Goal: Task Accomplishment & Management: Manage account settings

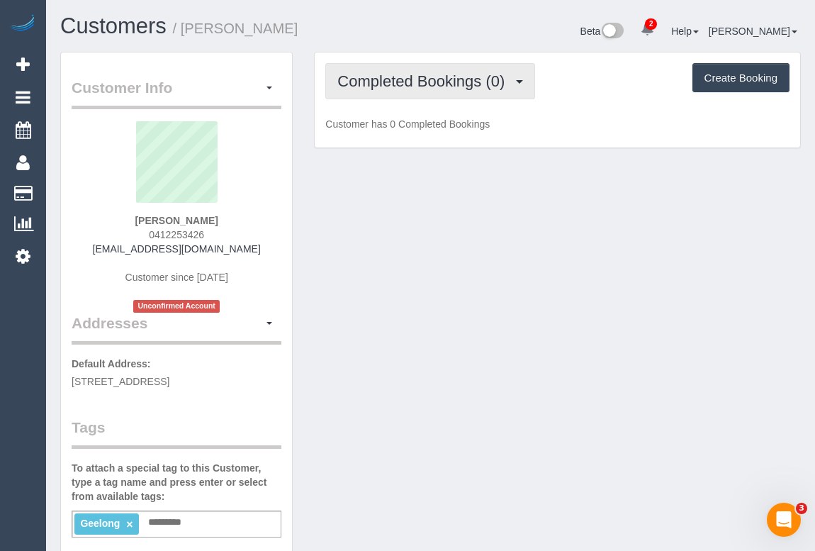
click at [426, 84] on span "Completed Bookings (0)" at bounding box center [424, 81] width 174 height 18
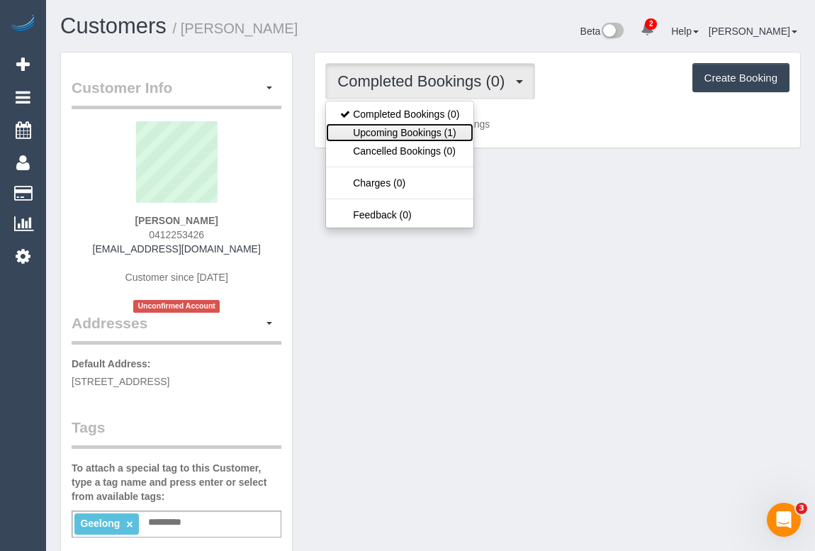
click at [415, 137] on link "Upcoming Bookings (1)" at bounding box center [399, 132] width 147 height 18
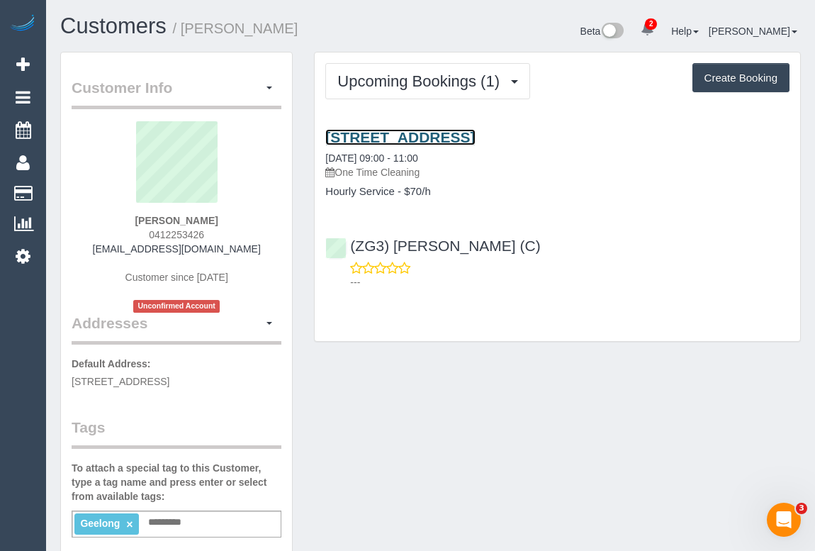
click at [458, 133] on link "32 Waurnvale Drive, Belmont, VIC 3216" at bounding box center [400, 137] width 150 height 16
click at [475, 137] on link "32 Waurnvale Drive, Belmont, VIC 3216" at bounding box center [400, 137] width 150 height 16
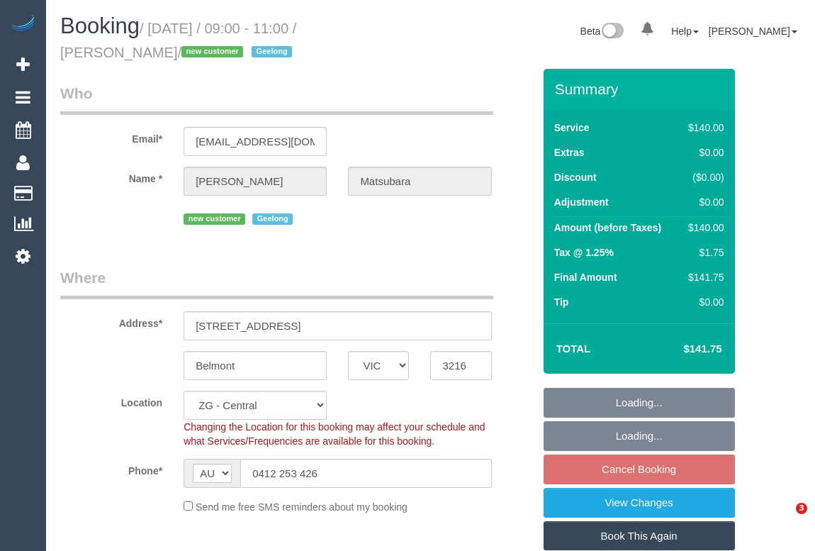
select select "VIC"
select select "object:756"
select select "string:stripe-pm_1SCuET2GScqysDRVu2ZXpAgC"
select select "number:27"
select select "number:14"
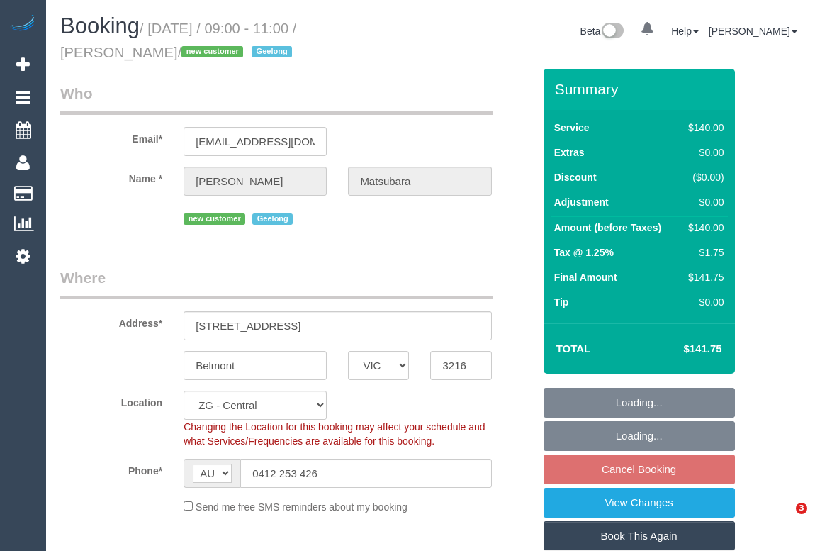
select select "number:19"
select select "number:22"
select select "number:26"
select select "VIC"
select select "string:stripe-pm_1SCuET2GScqysDRVu2ZXpAgC"
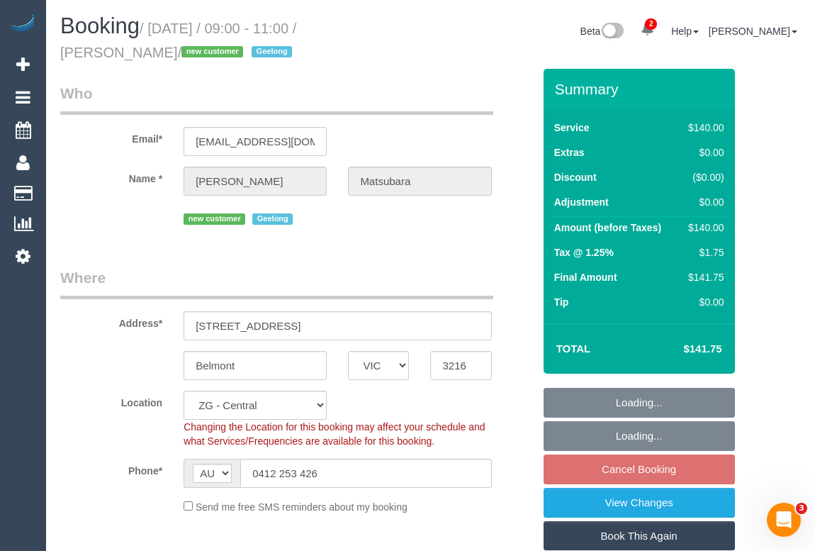
select select "object:742"
select select "number:27"
select select "number:14"
select select "number:19"
select select "number:22"
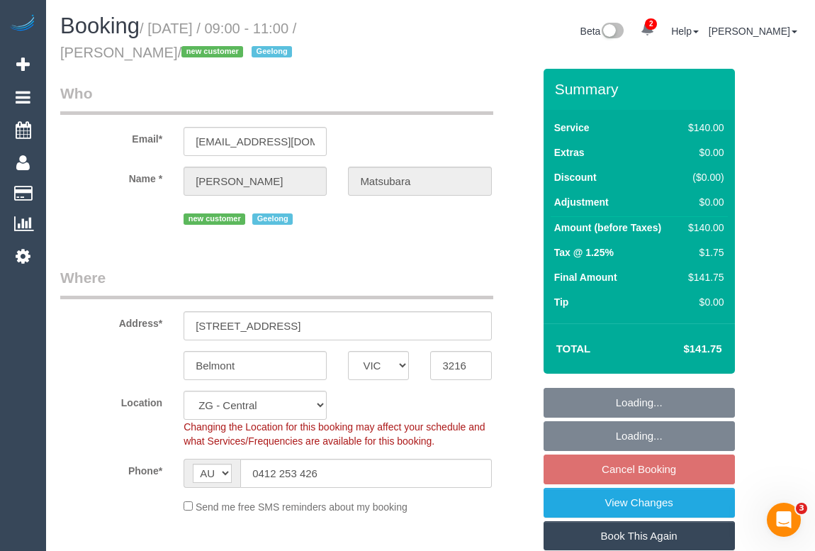
select select "number:26"
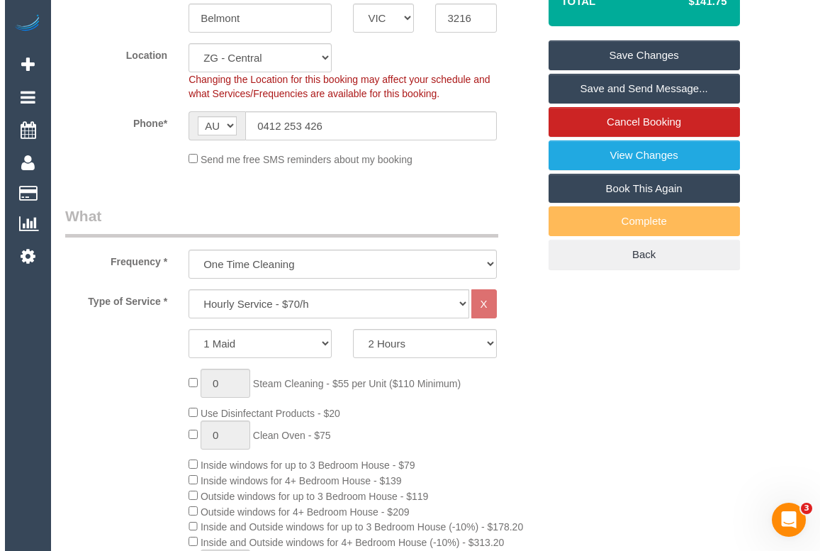
scroll to position [257, 0]
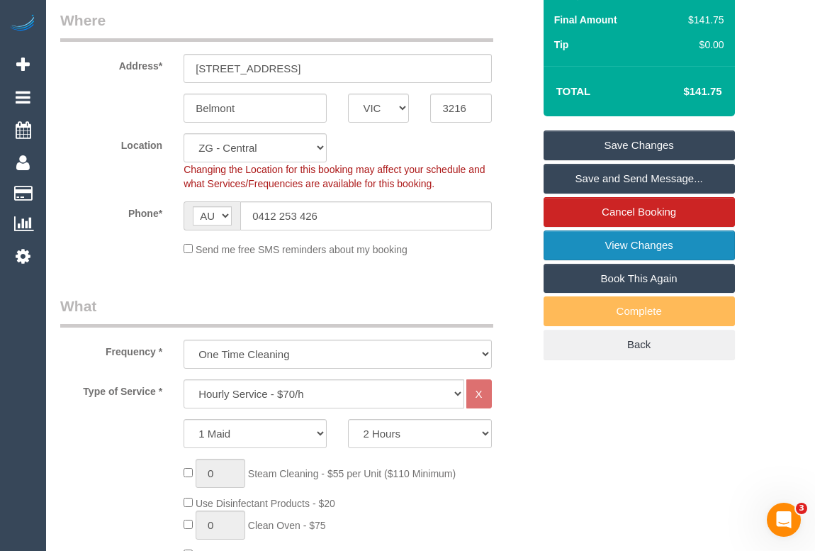
click at [637, 245] on link "View Changes" at bounding box center [638, 245] width 191 height 30
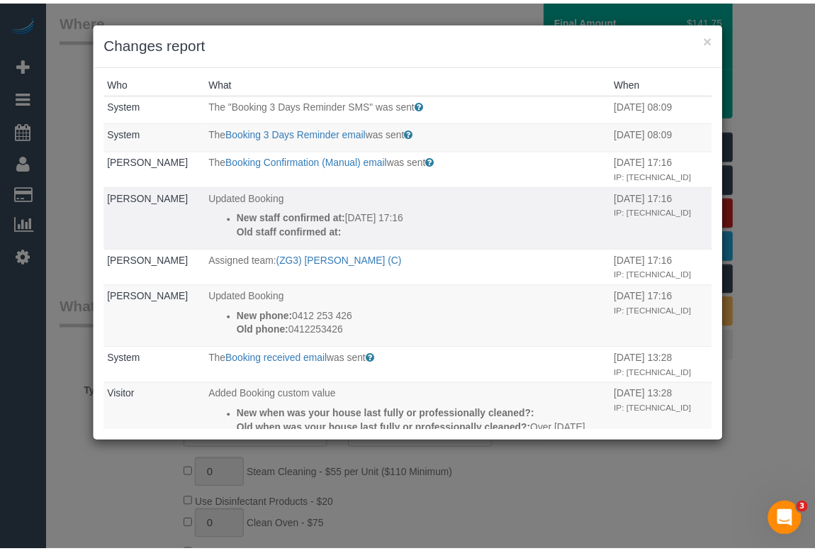
scroll to position [0, 0]
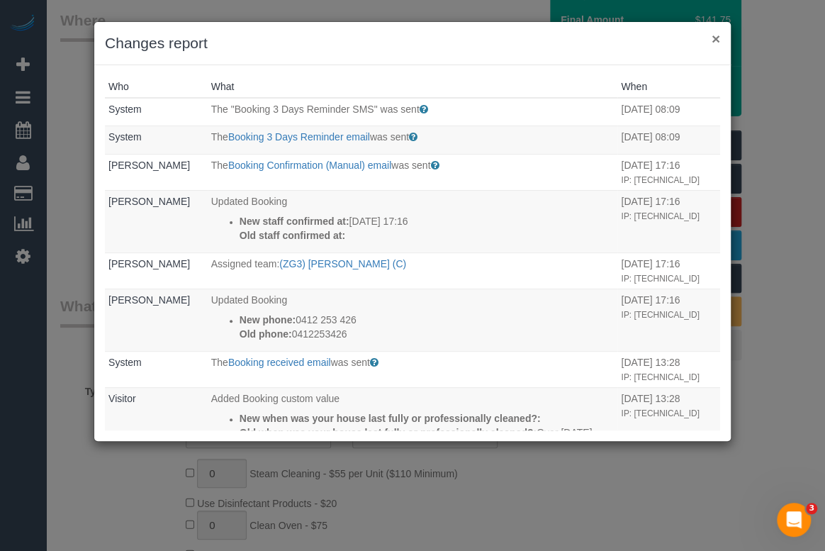
click at [715, 39] on button "×" at bounding box center [715, 38] width 9 height 15
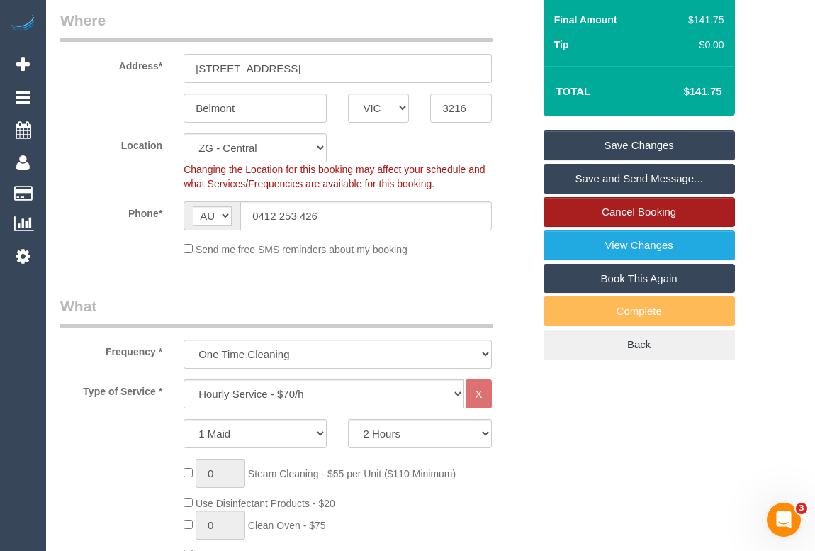
click at [614, 212] on link "Cancel Booking" at bounding box center [638, 212] width 191 height 30
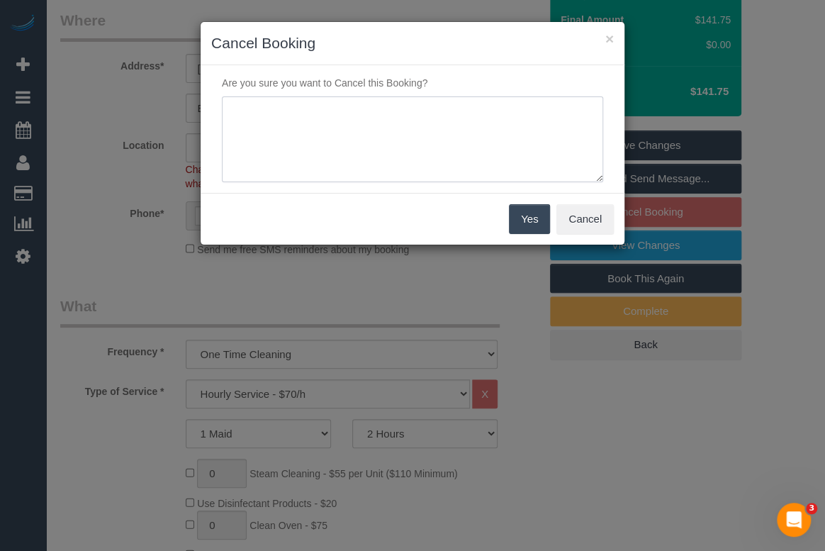
click at [292, 123] on textarea at bounding box center [412, 139] width 381 height 86
type textarea "Not needed. - SMS - OM"
click at [524, 221] on button "Yes" at bounding box center [529, 219] width 41 height 30
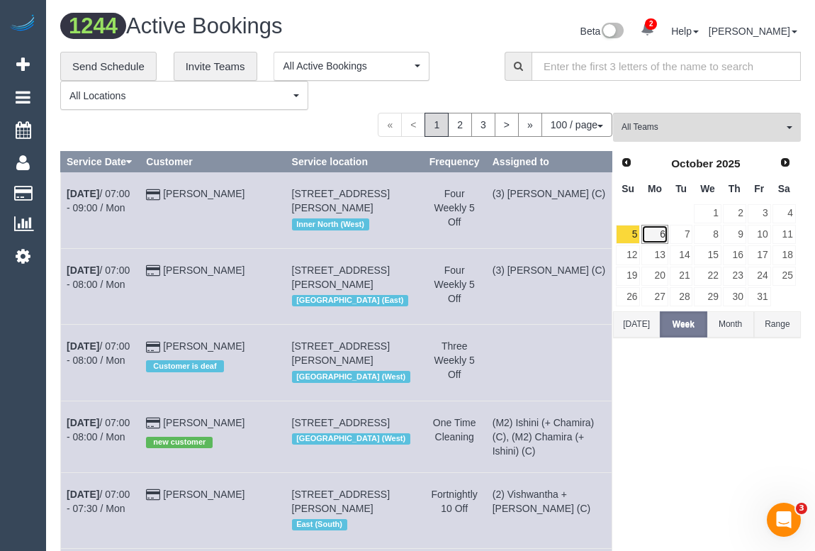
click at [655, 239] on link "6" at bounding box center [654, 234] width 26 height 19
click at [667, 135] on button "All Teams" at bounding box center [707, 127] width 188 height 29
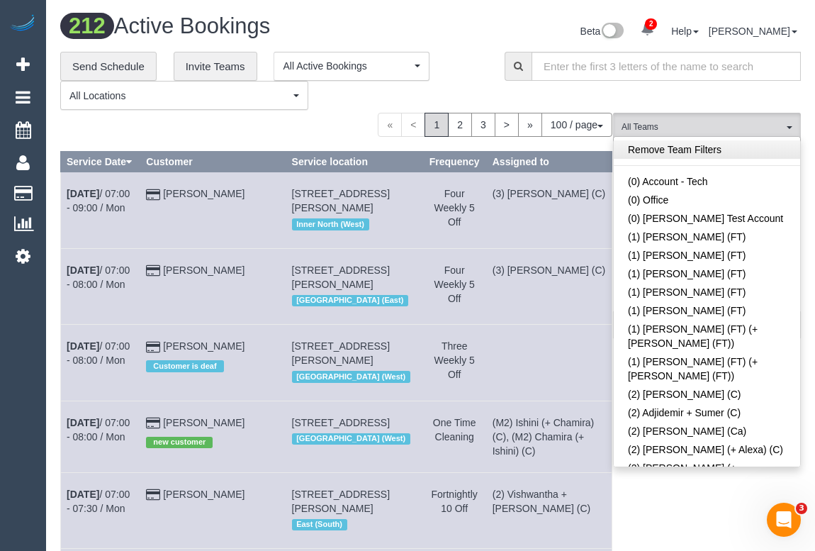
click at [700, 155] on link "Remove Team Filters" at bounding box center [707, 149] width 186 height 18
click at [468, 69] on div "**********" at bounding box center [271, 81] width 423 height 59
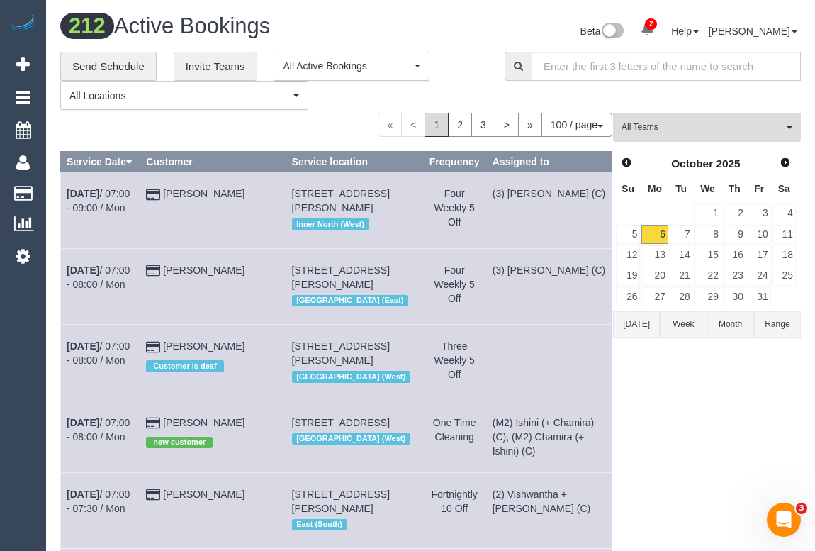
scroll to position [4091, 0]
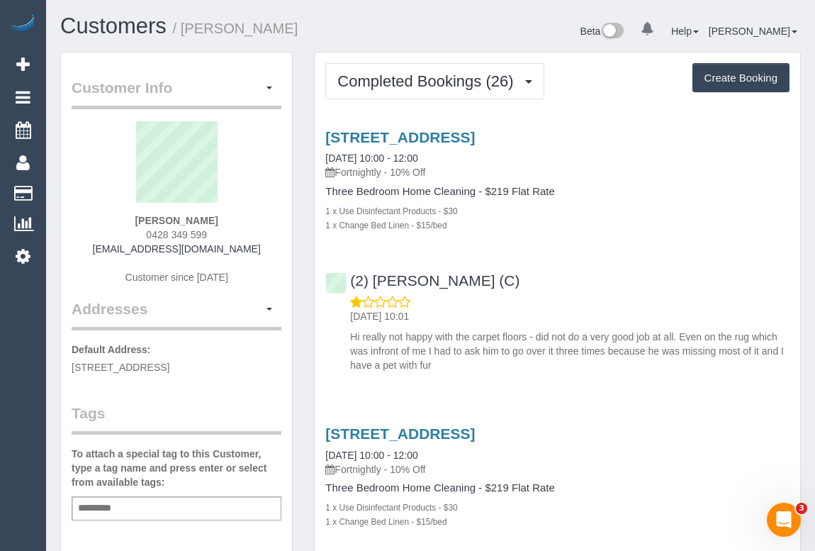
click at [152, 505] on div "Add a tag" at bounding box center [177, 508] width 210 height 24
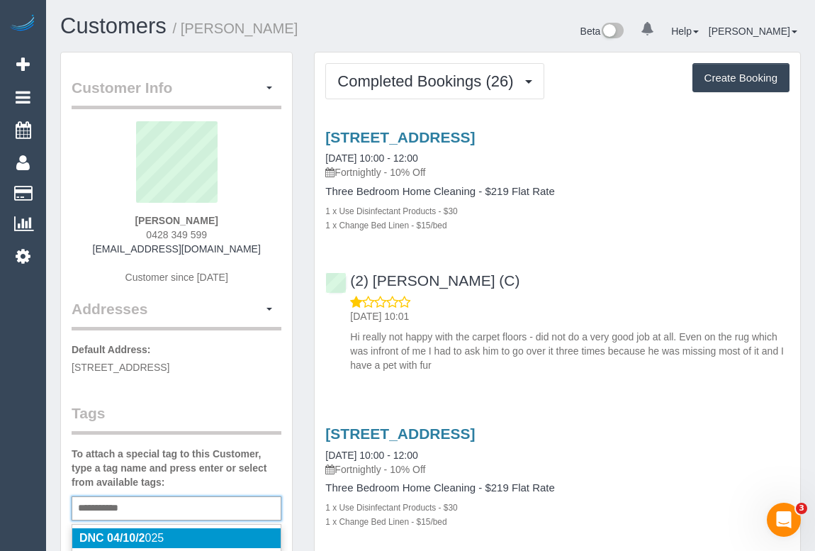
type input "**********"
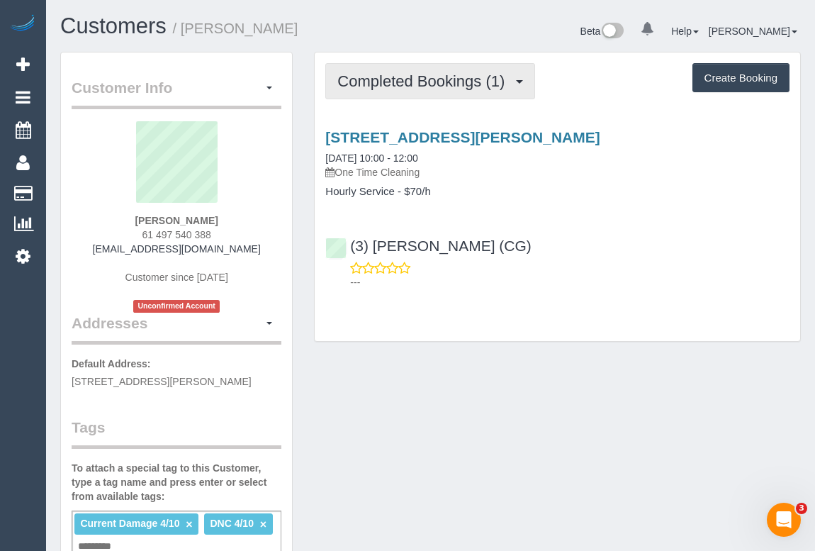
click at [396, 76] on span "Completed Bookings (1)" at bounding box center [424, 81] width 174 height 18
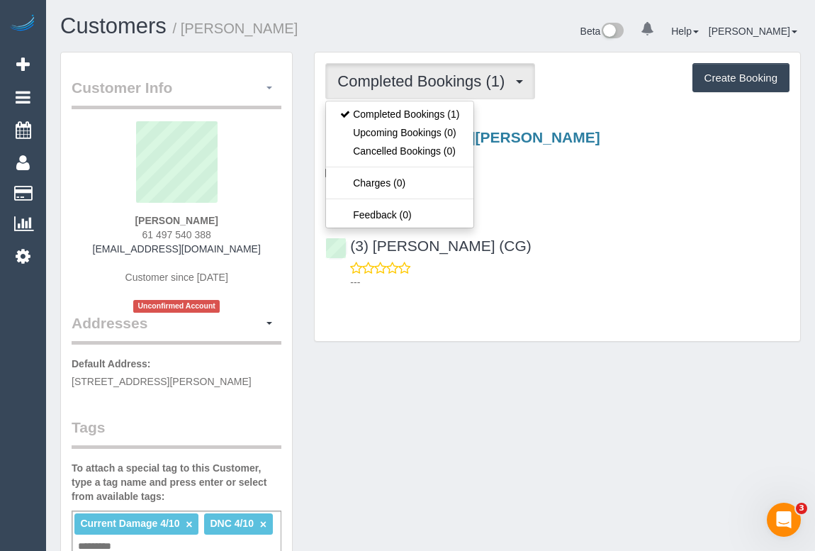
click at [274, 86] on button "button" at bounding box center [269, 88] width 24 height 22
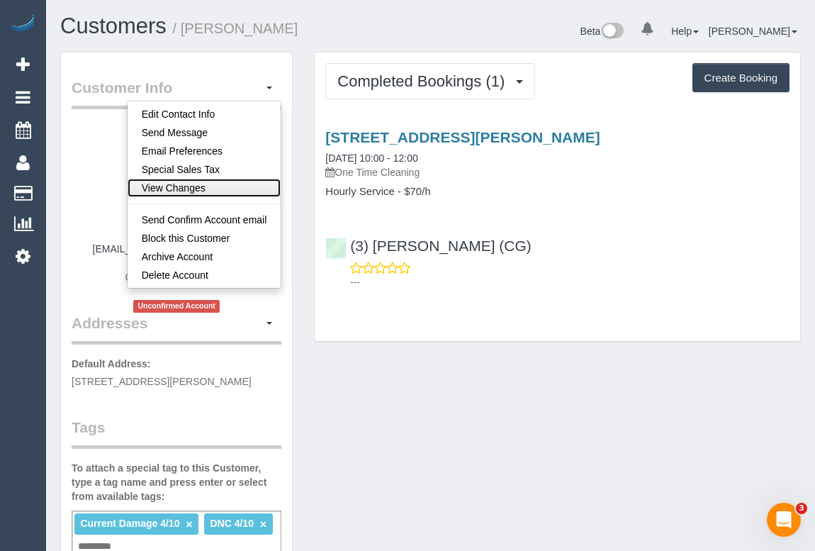
click at [174, 191] on link "View Changes" at bounding box center [205, 188] width 154 height 18
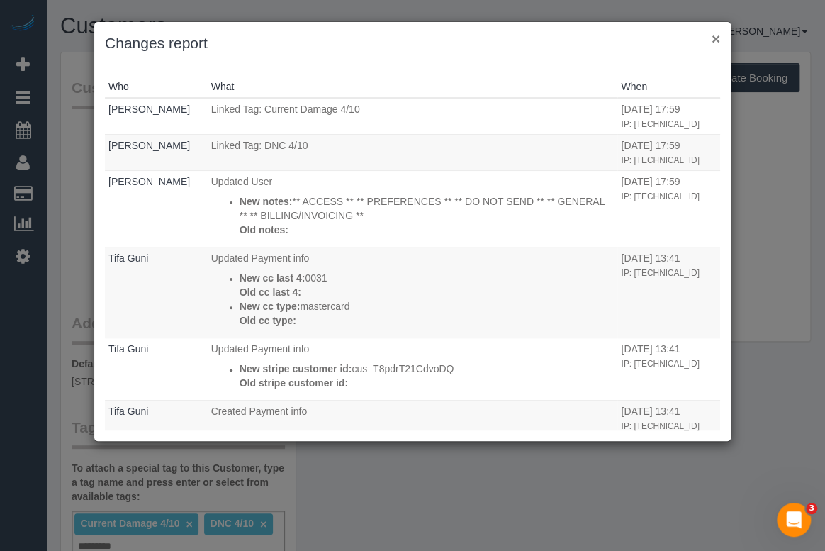
click at [718, 40] on button "×" at bounding box center [715, 38] width 9 height 15
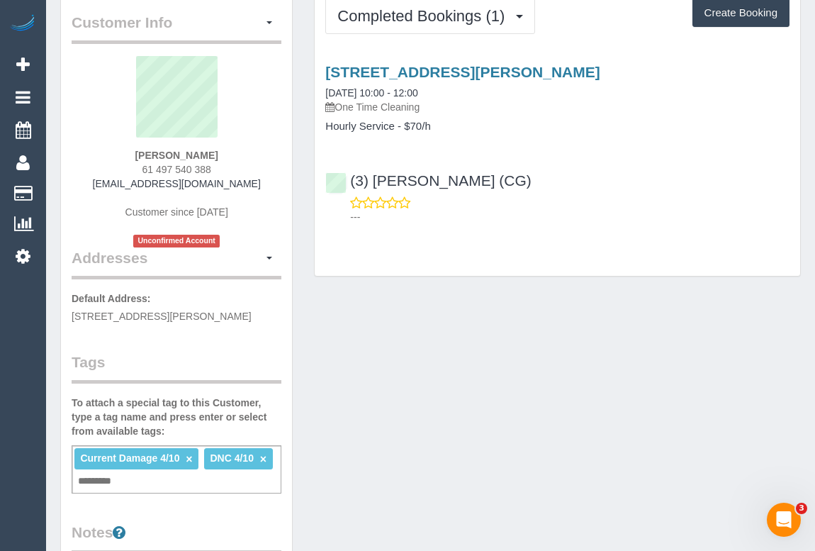
scroll to position [64, 0]
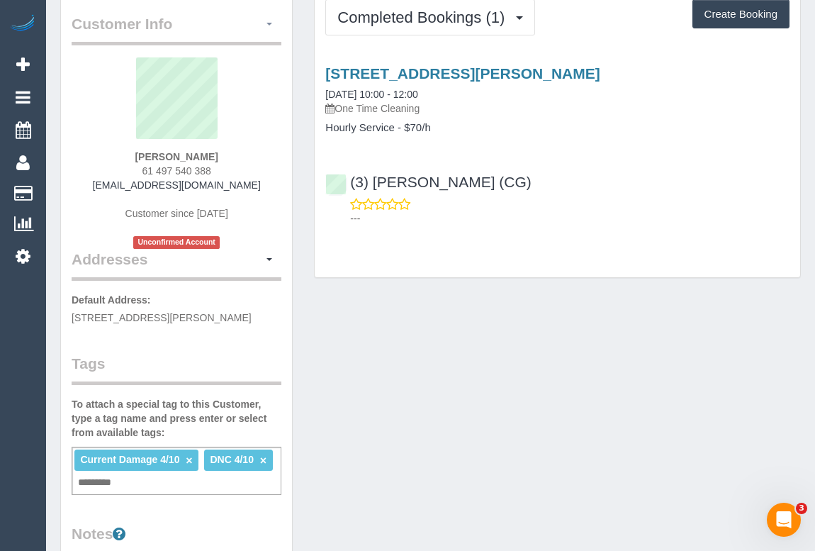
click at [269, 21] on button "button" at bounding box center [269, 24] width 24 height 22
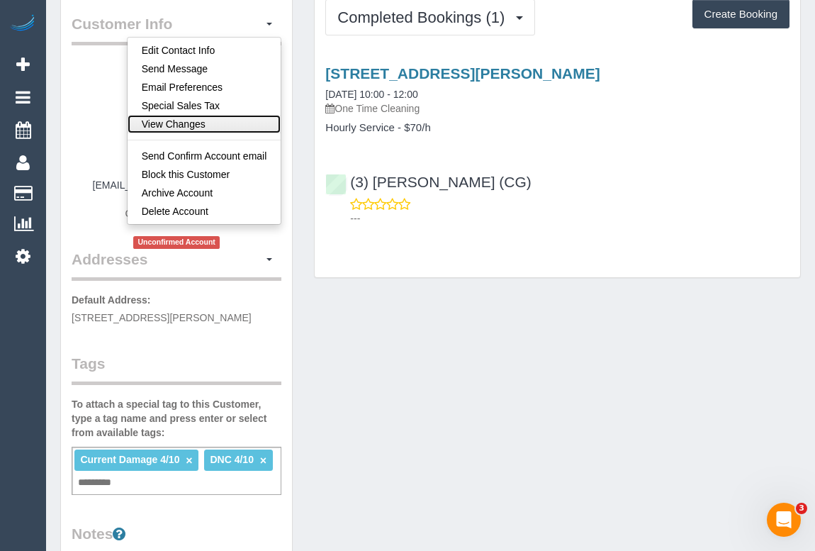
click at [182, 123] on link "View Changes" at bounding box center [205, 124] width 154 height 18
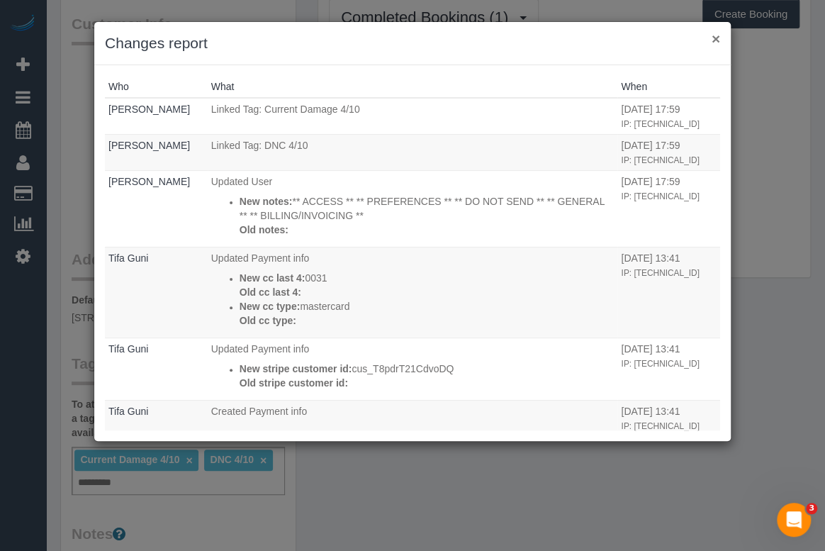
click at [712, 39] on button "×" at bounding box center [715, 38] width 9 height 15
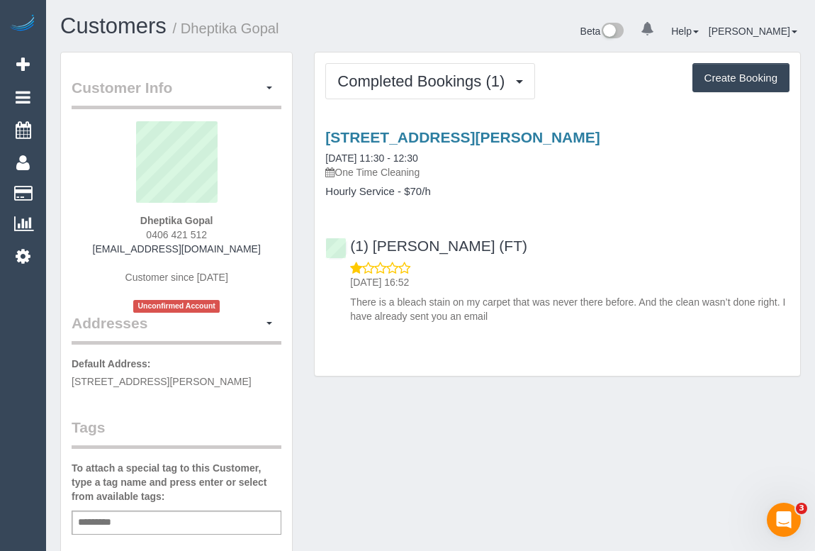
click at [129, 522] on div "Add a tag" at bounding box center [177, 522] width 210 height 24
type input "**********"
drag, startPoint x: 128, startPoint y: 220, endPoint x: 237, endPoint y: 216, distance: 109.9
click at [237, 216] on div "Dheptika Gopal 0406 421 512 dheptikagopal@gmail.com Customer since 2025 Unconfi…" at bounding box center [177, 216] width 210 height 191
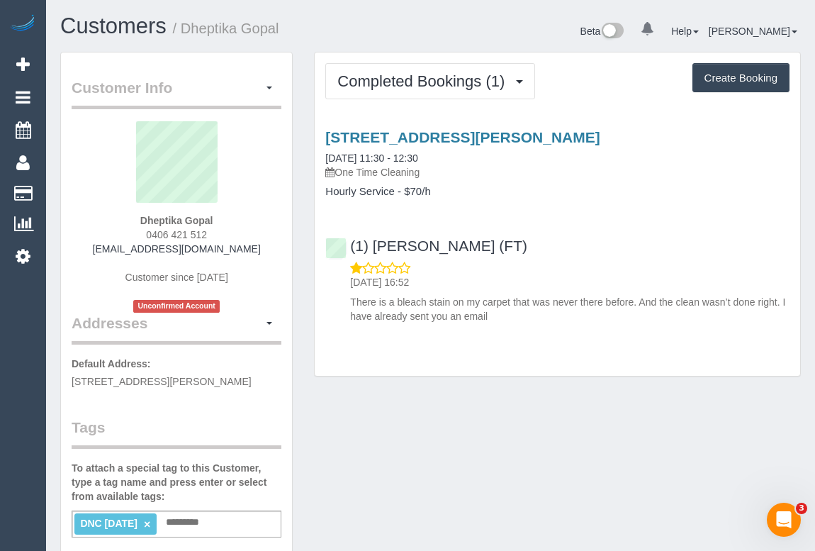
copy strong "Dheptika Gopal"
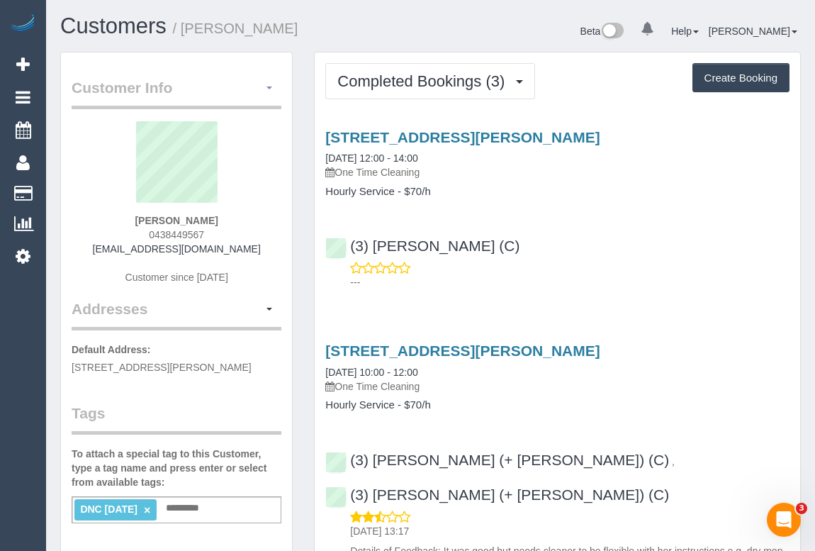
click at [269, 89] on span "button" at bounding box center [269, 87] width 6 height 3
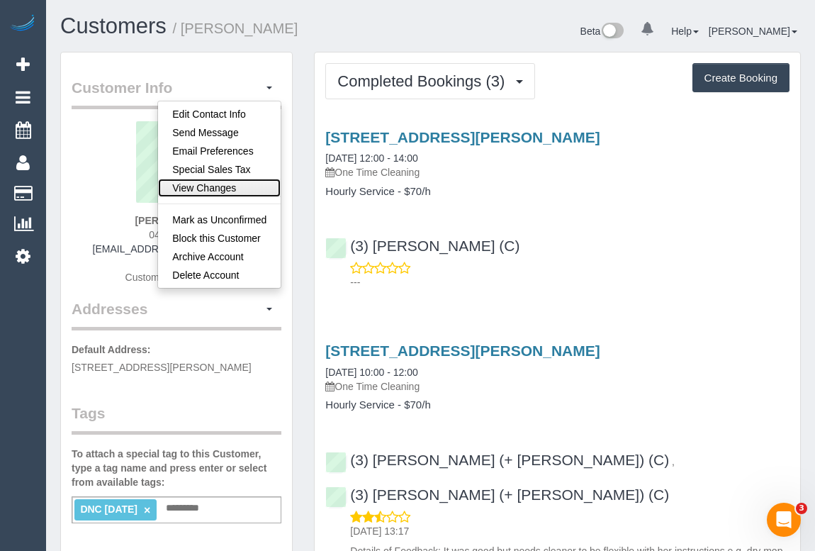
click at [203, 184] on link "View Changes" at bounding box center [219, 188] width 123 height 18
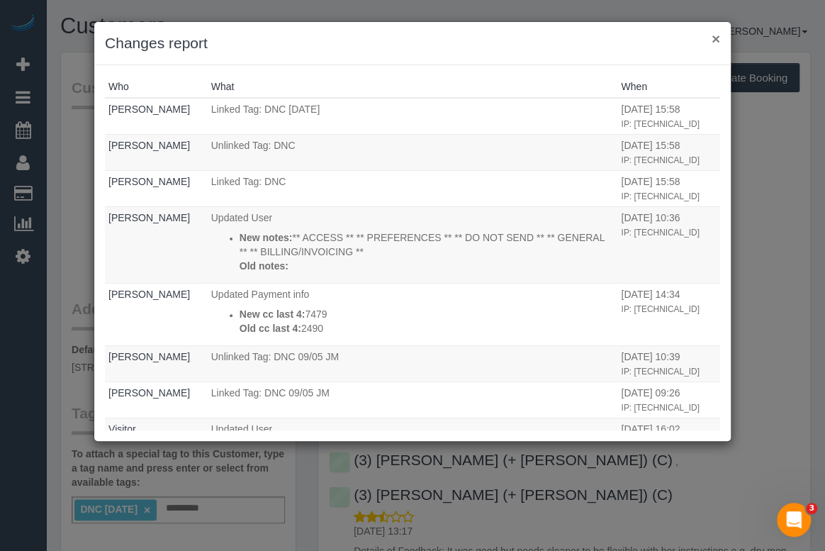
click at [716, 41] on button "×" at bounding box center [715, 38] width 9 height 15
